Goal: Task Accomplishment & Management: Manage account settings

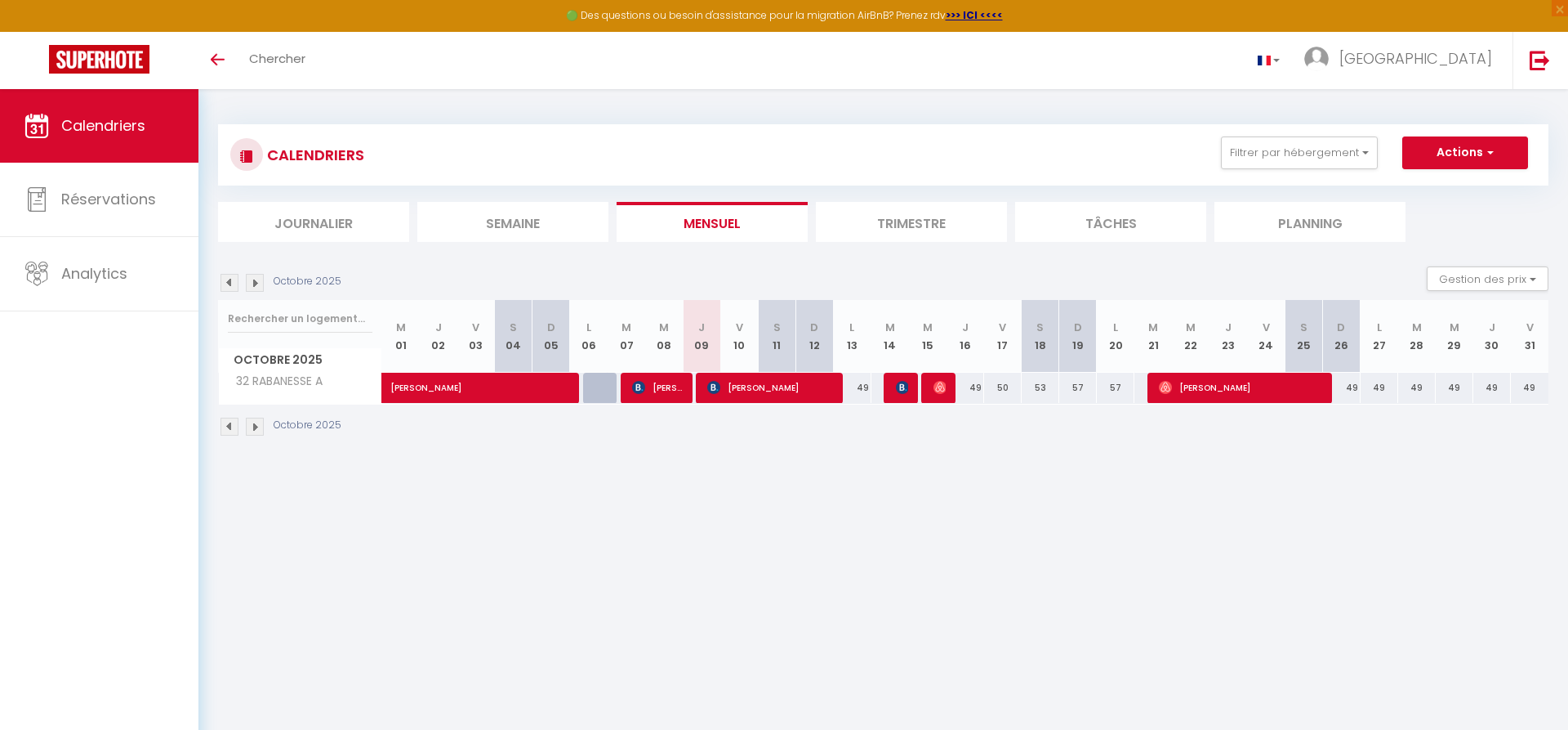
click at [603, 393] on div at bounding box center [602, 388] width 37 height 31
click at [649, 390] on span "[PERSON_NAME]" at bounding box center [656, 388] width 50 height 31
select select "OK"
select select "0"
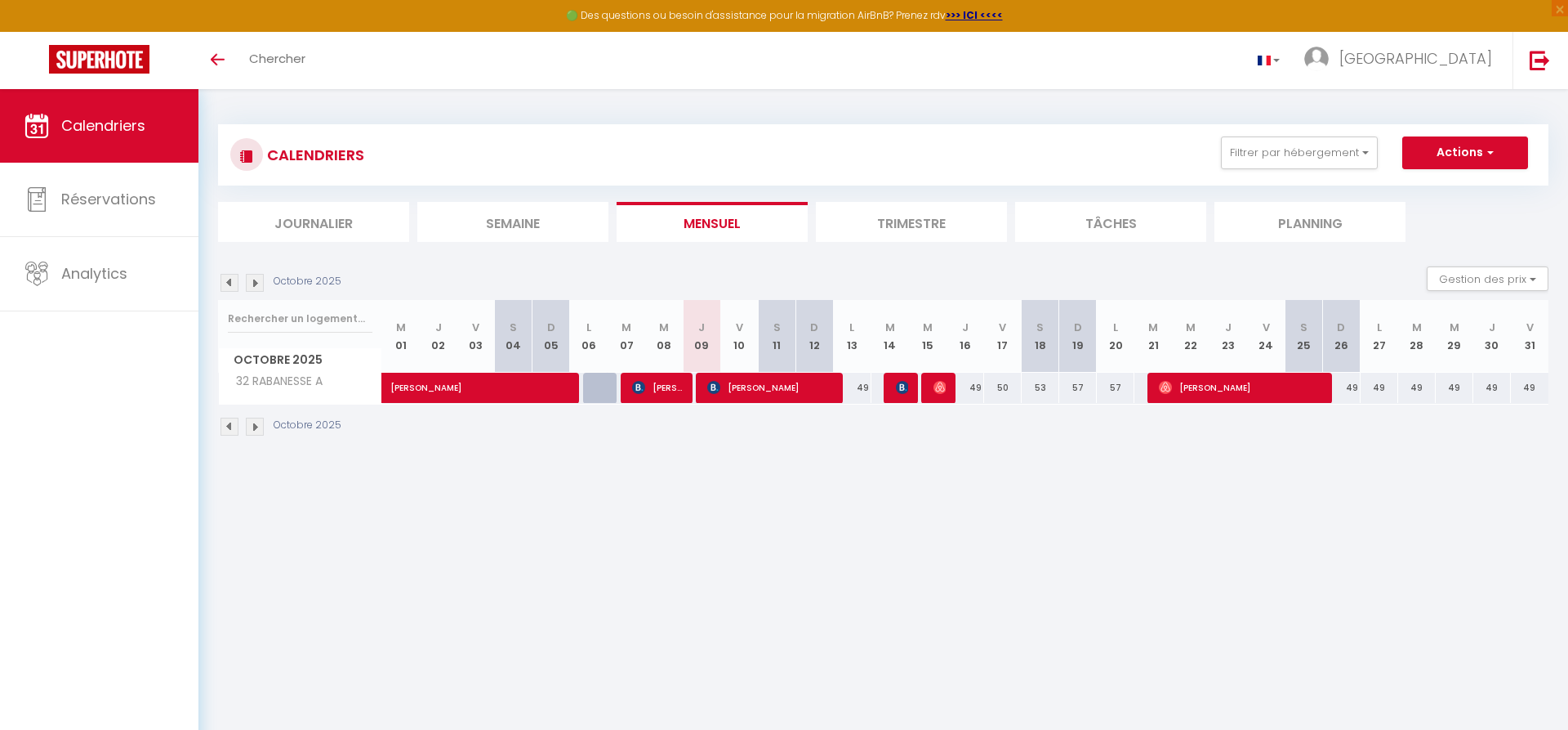
select select "0"
select select "1"
select select
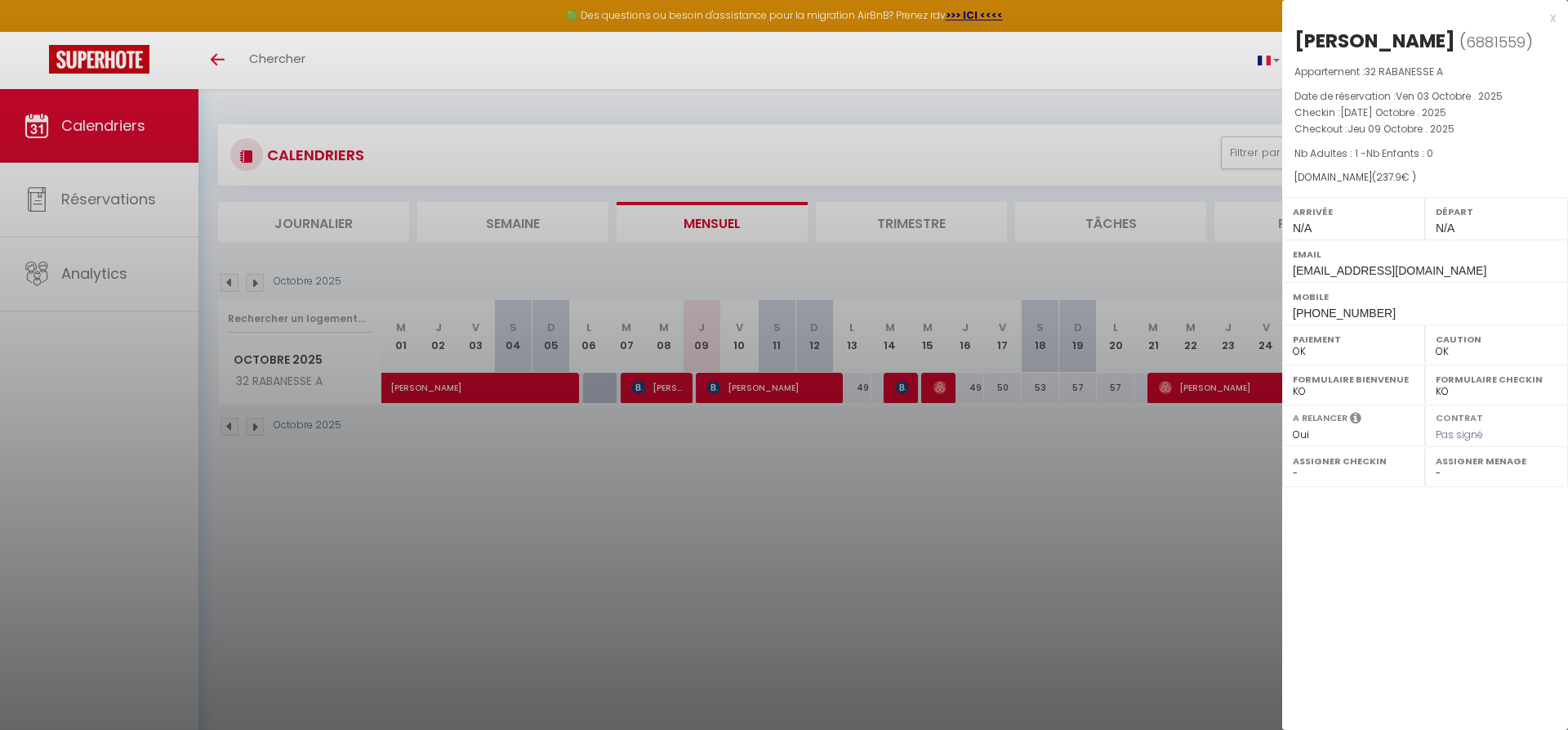
click at [1145, 68] on div at bounding box center [784, 365] width 1568 height 730
